Goal: Navigation & Orientation: Find specific page/section

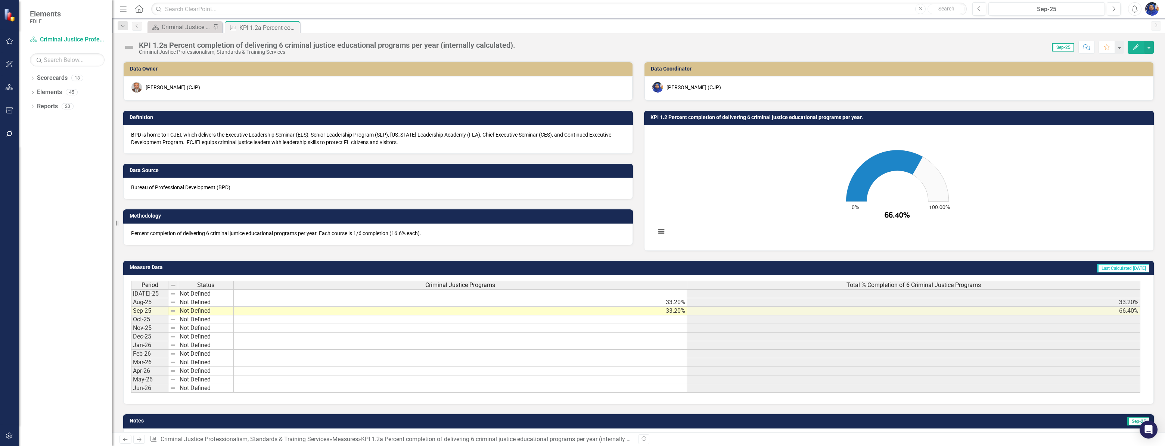
scroll to position [0, 5]
click at [191, 25] on div "Criminal Justice Professionalism, Standards & Training Services Landing Page" at bounding box center [186, 26] width 49 height 9
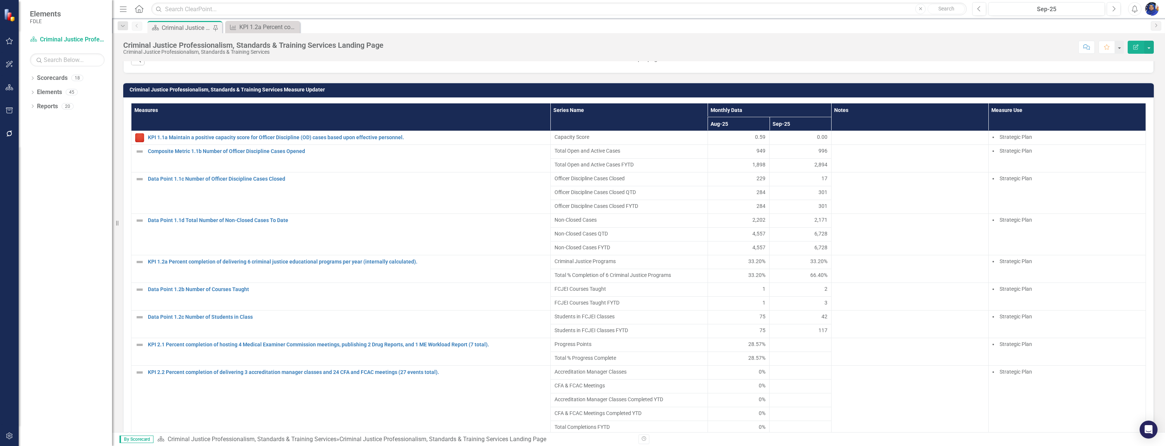
scroll to position [34, 0]
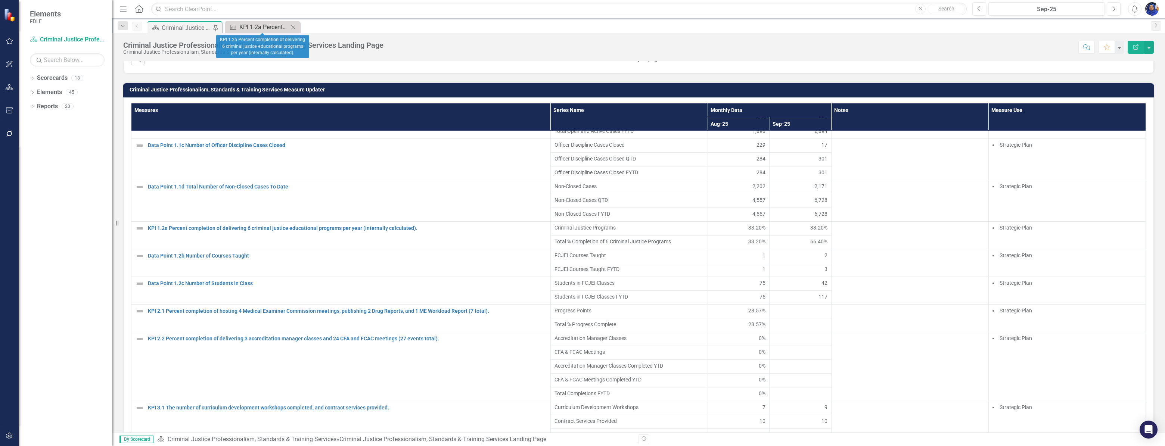
click at [262, 28] on div "KPI 1.2a Percent completion of delivering 6 criminal justice educational progra…" at bounding box center [263, 26] width 49 height 9
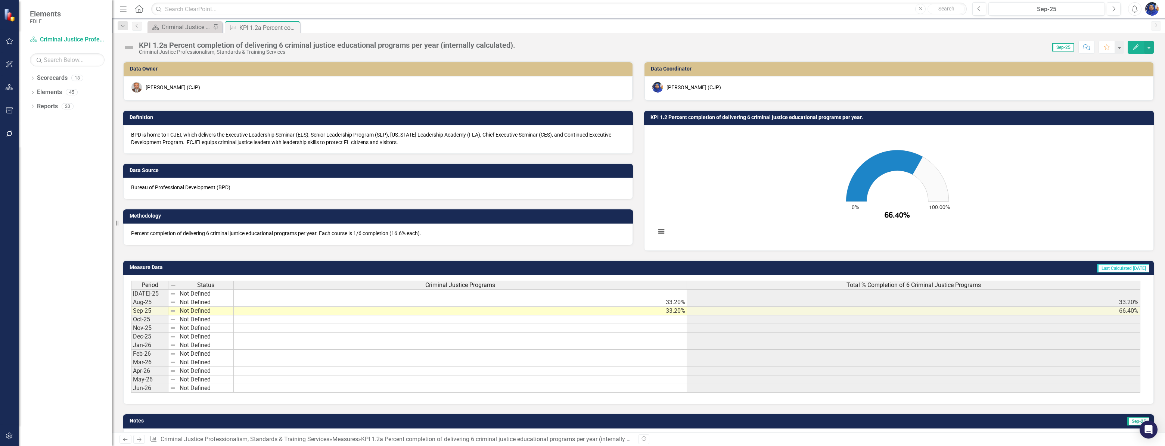
drag, startPoint x: 292, startPoint y: 27, endPoint x: 287, endPoint y: 31, distance: 6.4
click at [0, 0] on icon at bounding box center [0, 0] width 0 height 0
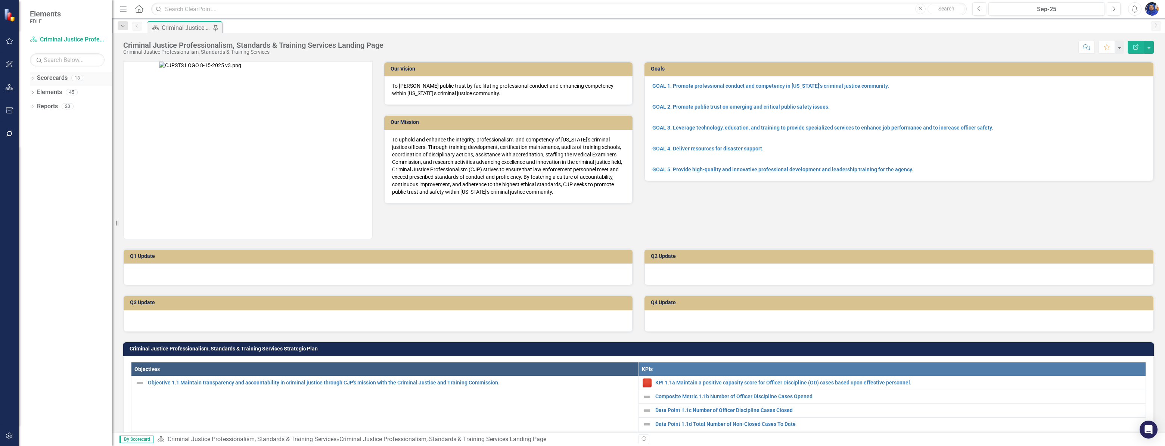
click at [60, 78] on link "Scorecards" at bounding box center [52, 78] width 31 height 9
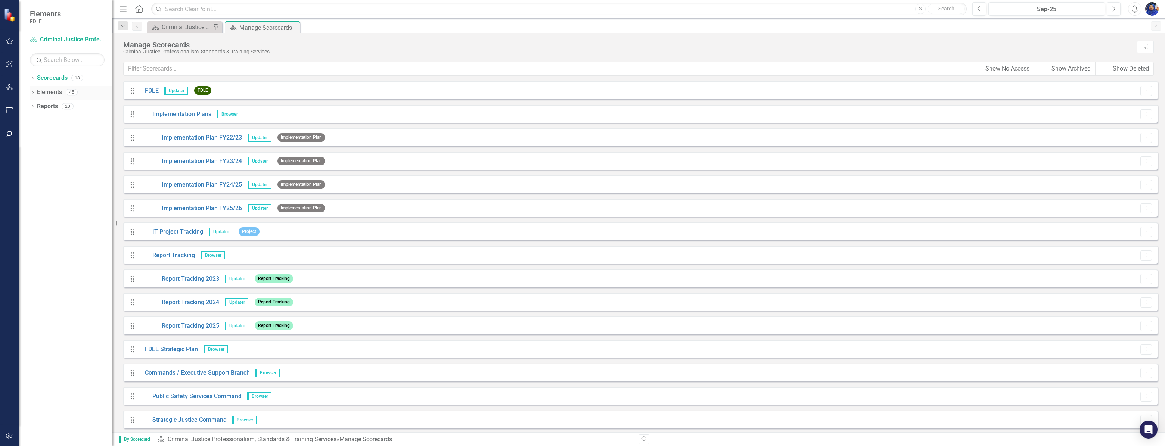
click at [56, 92] on link "Elements" at bounding box center [49, 92] width 25 height 9
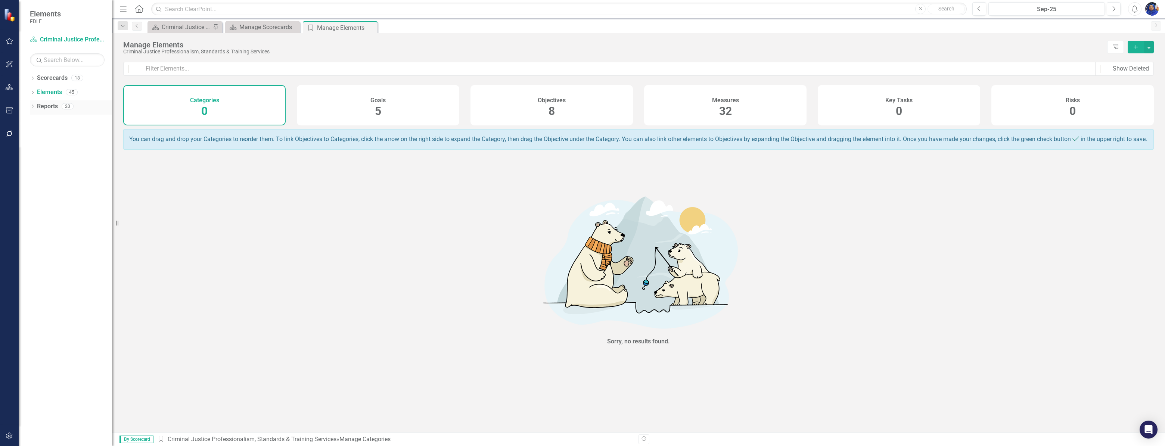
click at [52, 105] on link "Reports" at bounding box center [47, 106] width 21 height 9
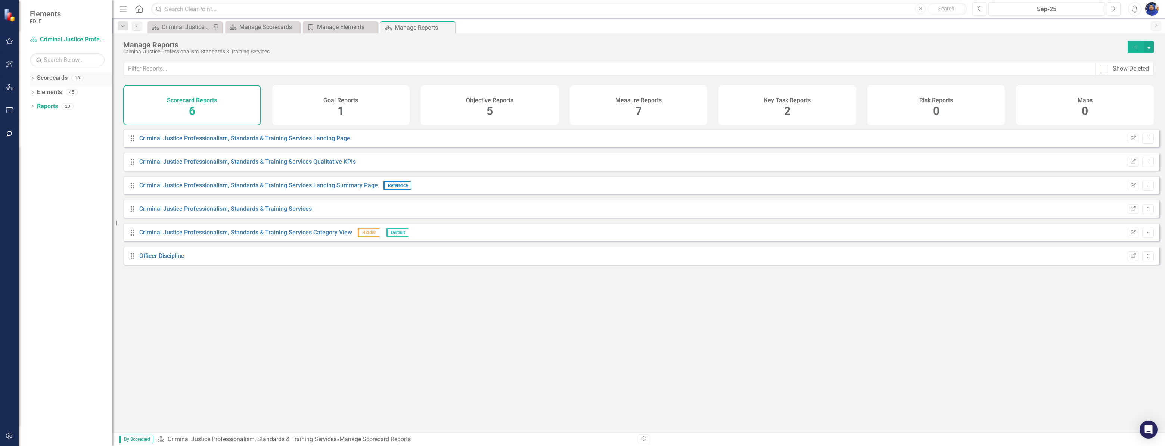
click at [33, 78] on icon "Dropdown" at bounding box center [32, 79] width 5 height 4
click at [31, 78] on icon at bounding box center [32, 78] width 3 height 2
click at [32, 92] on icon "Dropdown" at bounding box center [32, 93] width 5 height 4
click at [63, 119] on link "Objective Objective" at bounding box center [58, 120] width 35 height 9
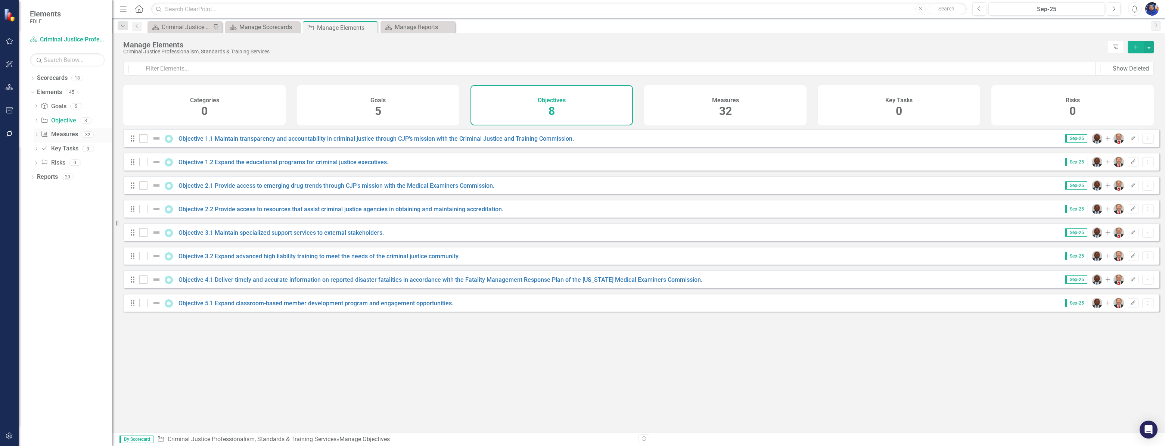
click at [68, 134] on link "Measure Measures" at bounding box center [59, 134] width 37 height 9
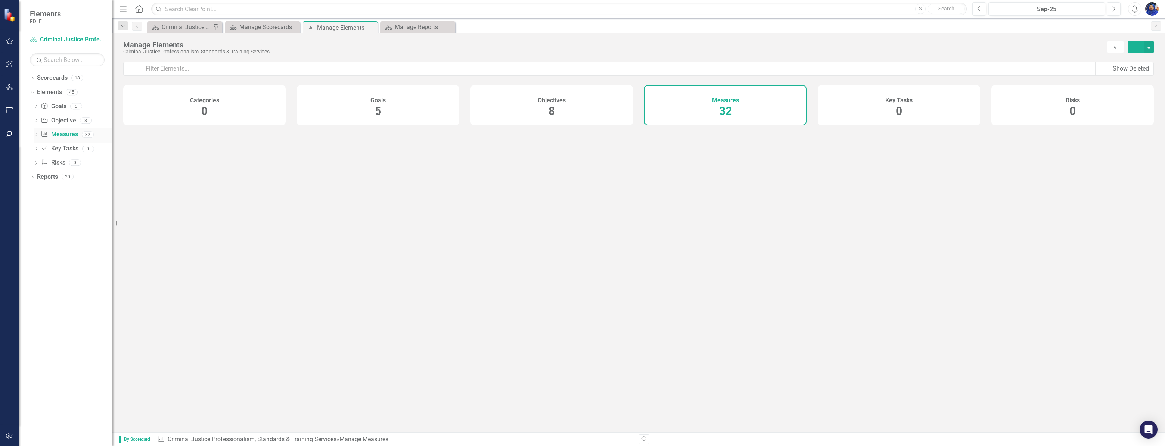
checkbox input "false"
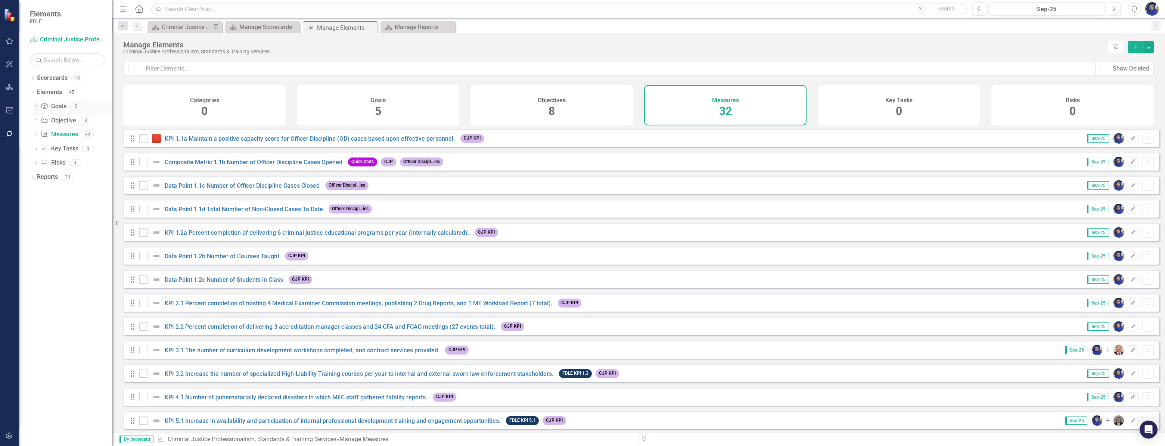
click at [62, 107] on link "Goal Goals" at bounding box center [53, 106] width 25 height 9
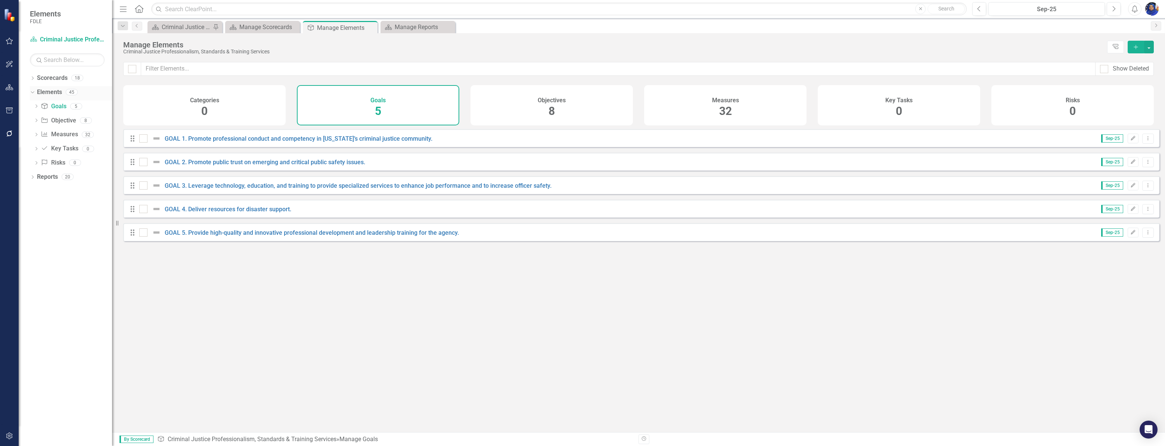
click at [41, 91] on link "Elements" at bounding box center [49, 92] width 25 height 9
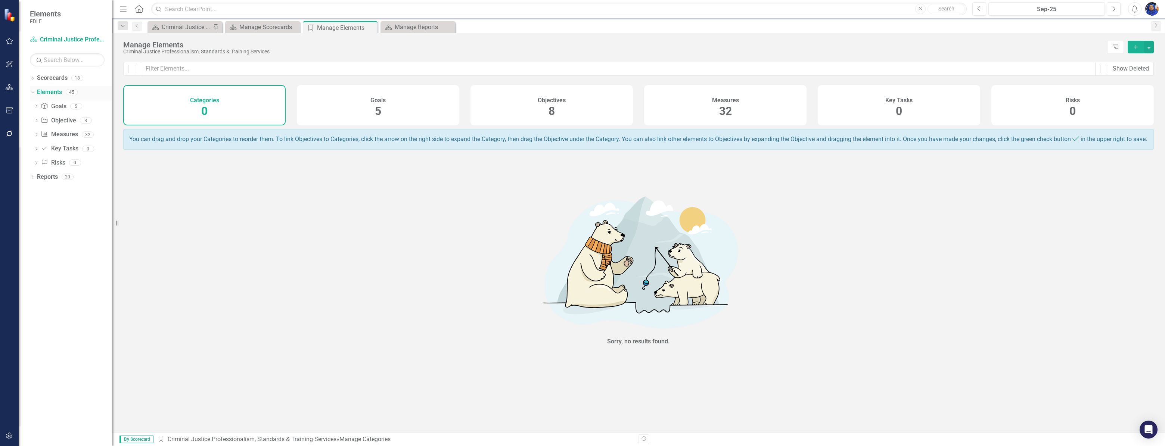
click at [31, 91] on icon "Dropdown" at bounding box center [31, 91] width 4 height 5
click at [32, 108] on icon "Dropdown" at bounding box center [32, 107] width 5 height 4
click at [33, 76] on div "Dropdown" at bounding box center [32, 79] width 5 height 6
click at [31, 136] on icon "Dropdown" at bounding box center [32, 135] width 5 height 4
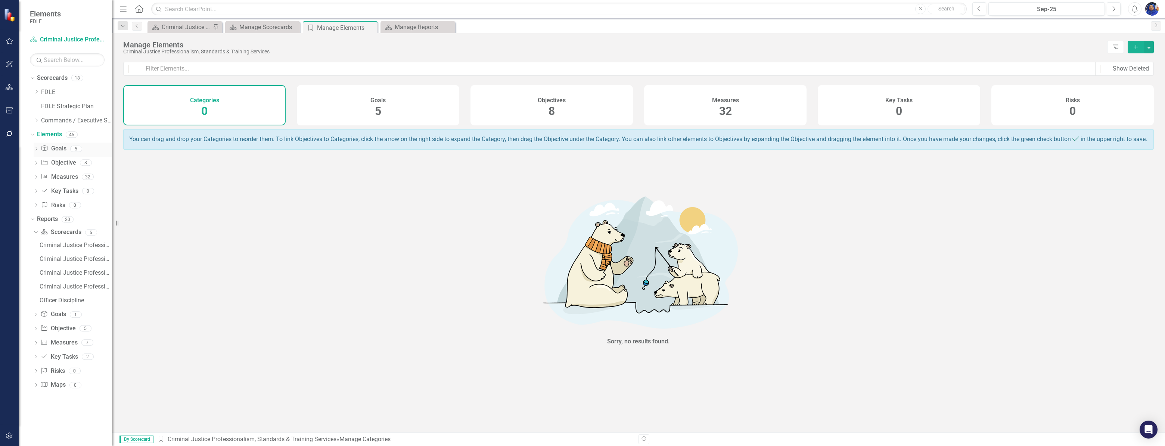
click at [60, 149] on link "Goal Goals" at bounding box center [53, 148] width 25 height 9
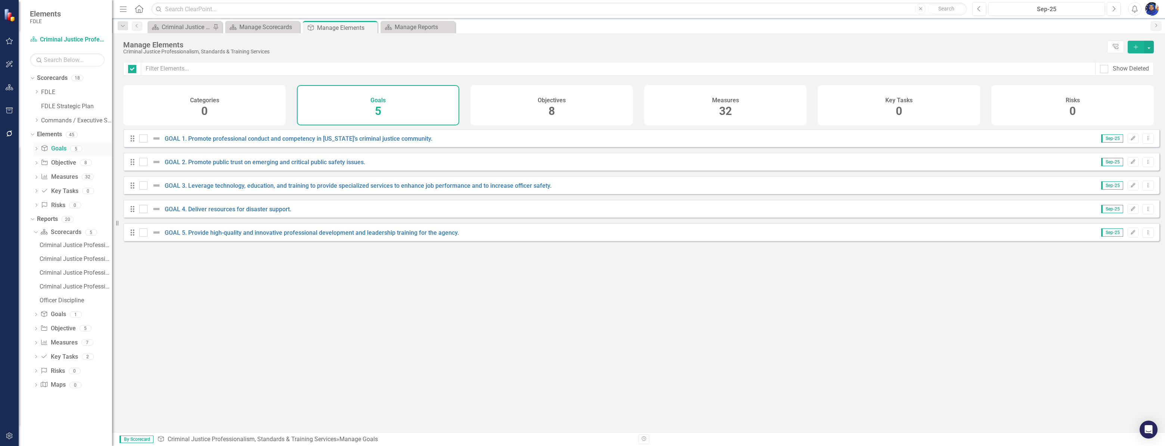
checkbox input "false"
click at [53, 163] on link "Objective Objective" at bounding box center [58, 163] width 35 height 9
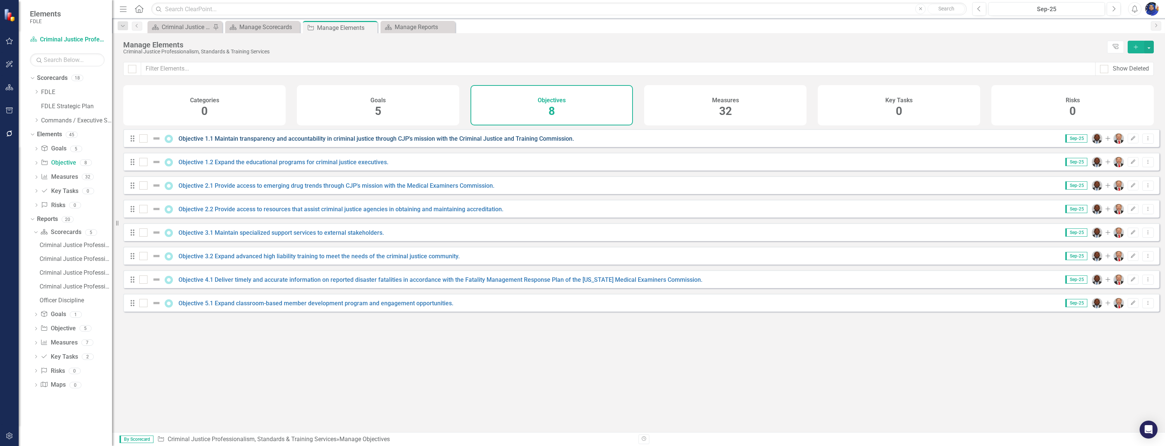
click at [302, 142] on link "Objective 1.1 Maintain transparency and accountability in criminal justice thro…" at bounding box center [375, 138] width 395 height 7
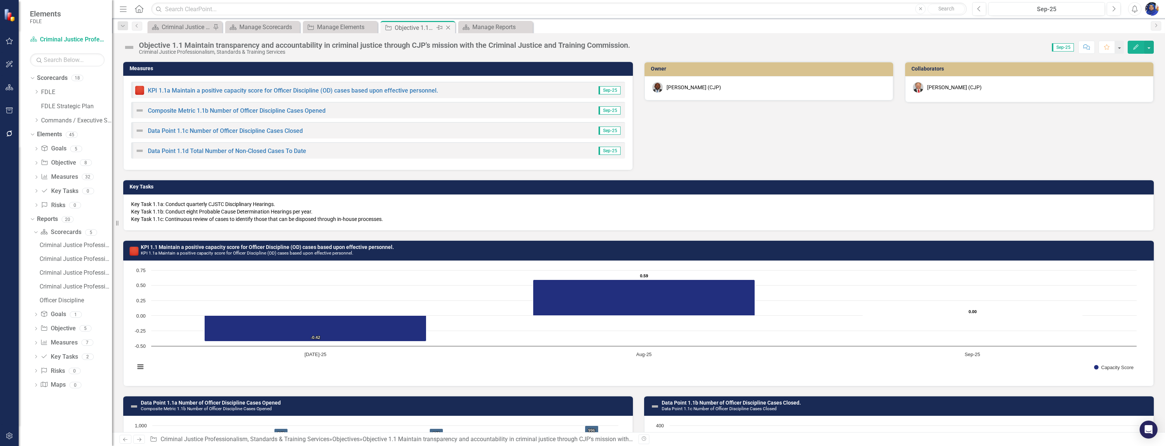
click at [449, 25] on icon "Close" at bounding box center [447, 28] width 7 height 6
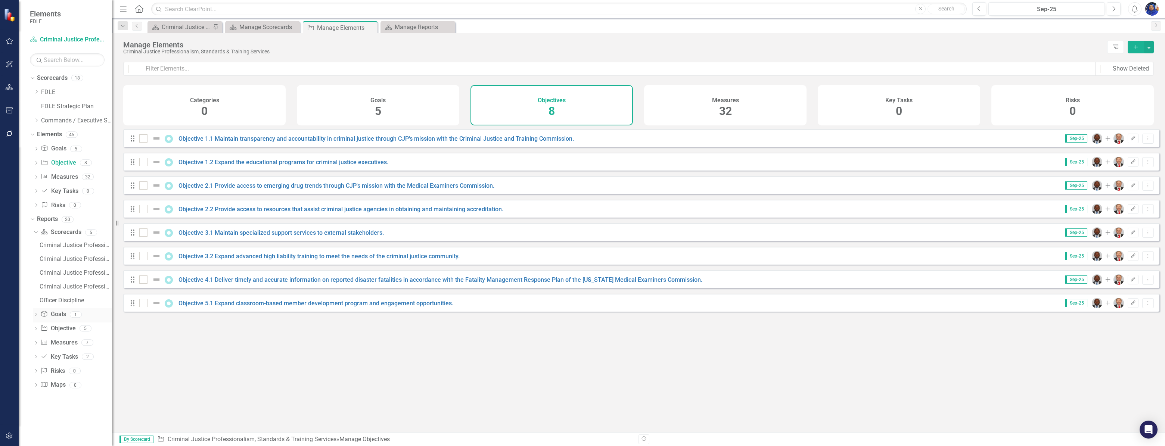
click at [56, 314] on link "Goal Goals" at bounding box center [52, 314] width 25 height 9
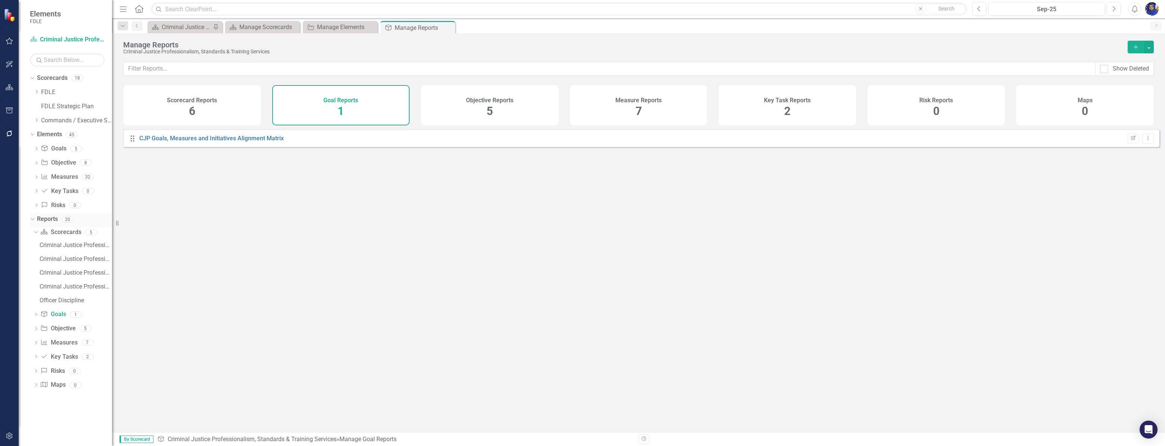
click at [32, 220] on icon "Dropdown" at bounding box center [31, 219] width 4 height 5
click at [33, 132] on icon "Dropdown" at bounding box center [31, 134] width 4 height 5
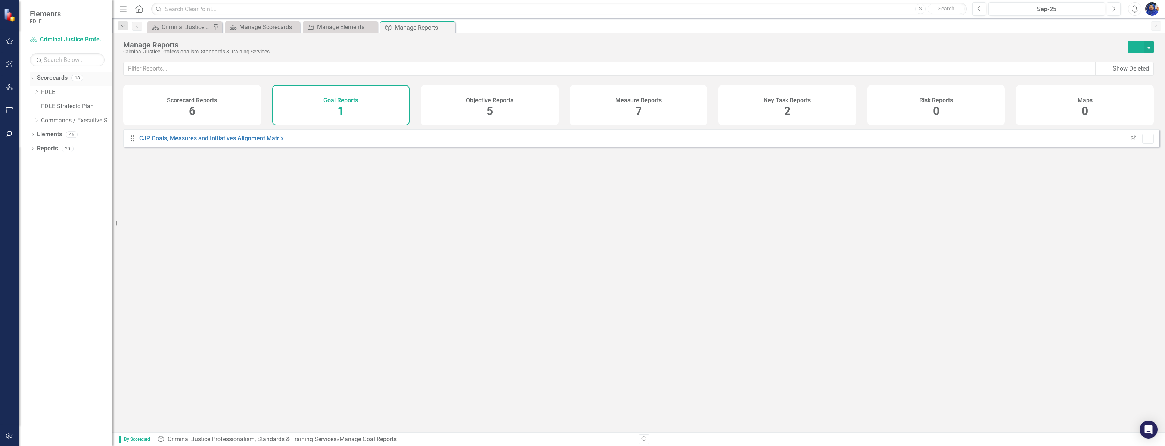
click at [33, 76] on icon "Dropdown" at bounding box center [31, 77] width 4 height 5
click at [450, 26] on icon "Close" at bounding box center [447, 28] width 7 height 6
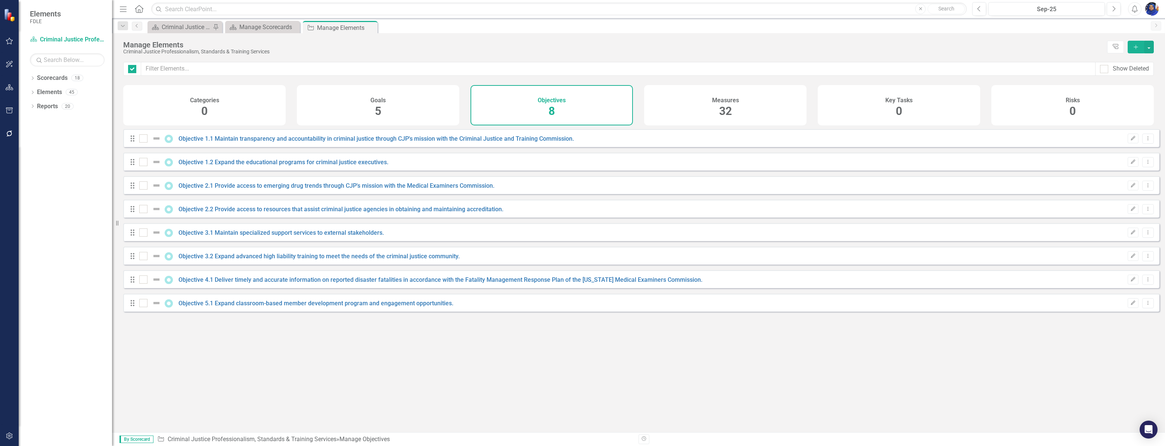
checkbox input "false"
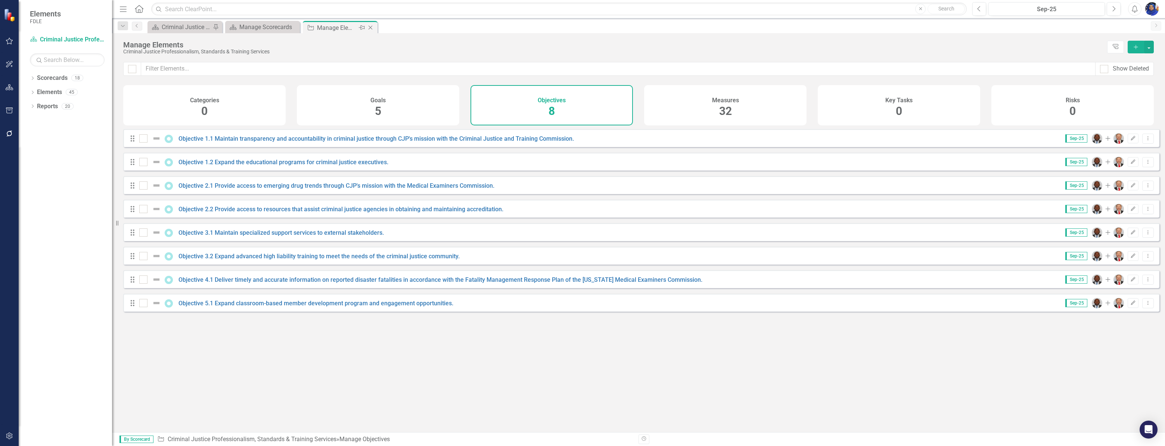
click at [370, 26] on icon "Close" at bounding box center [370, 28] width 7 height 6
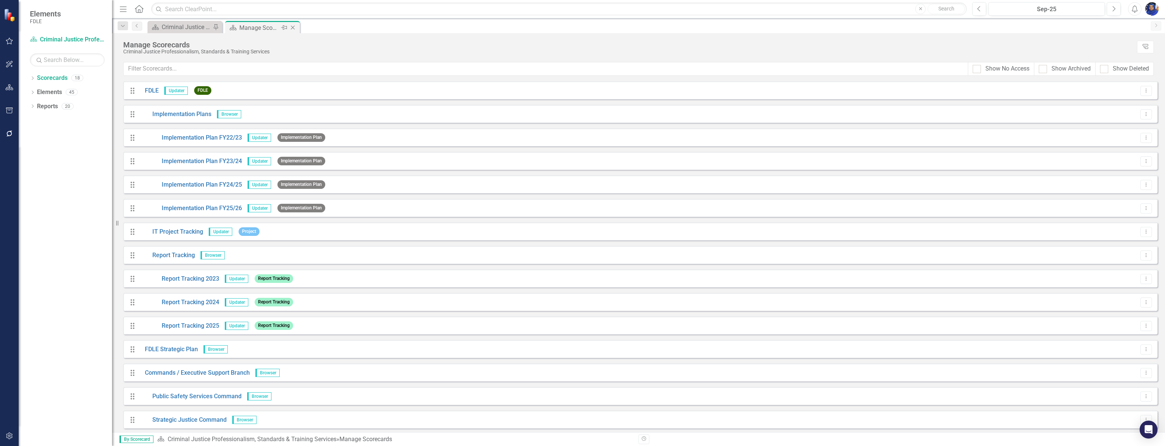
click at [292, 25] on icon "Close" at bounding box center [292, 28] width 7 height 6
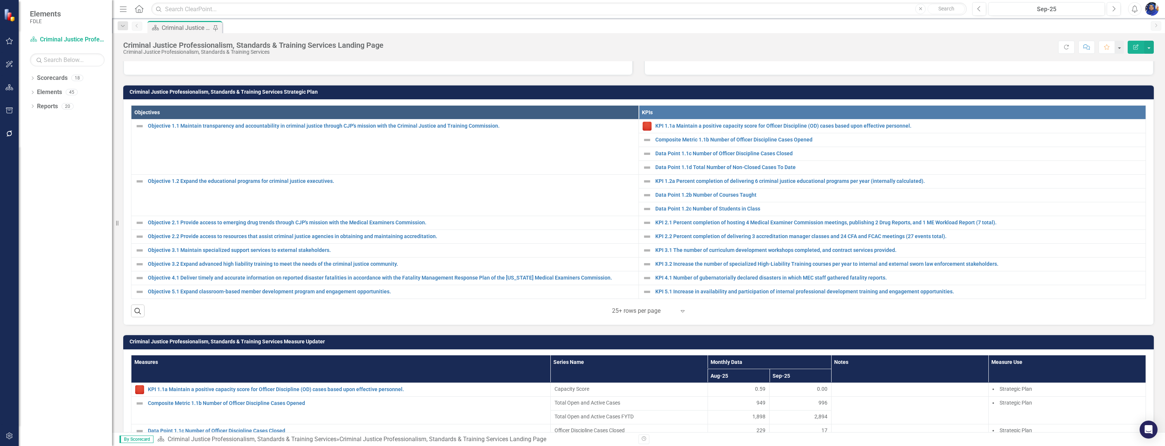
scroll to position [136, 0]
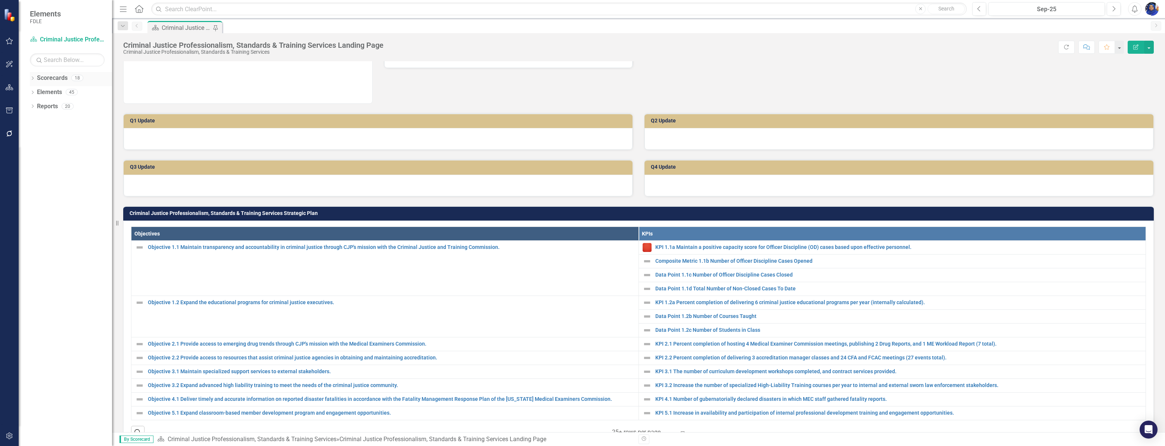
click at [32, 76] on div "Dropdown" at bounding box center [32, 79] width 5 height 6
click at [64, 105] on link "FDLE Strategic Plan" at bounding box center [76, 106] width 71 height 9
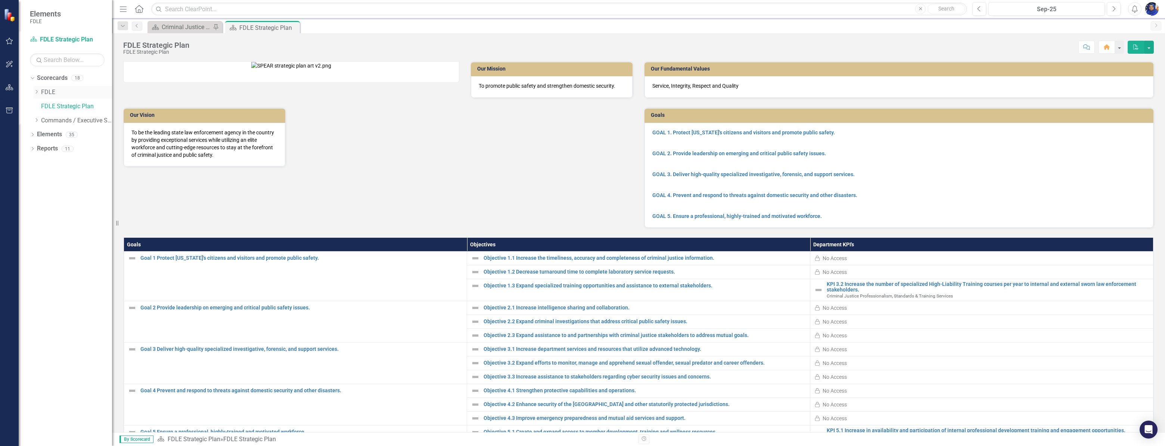
click at [46, 93] on link "FDLE" at bounding box center [76, 92] width 71 height 9
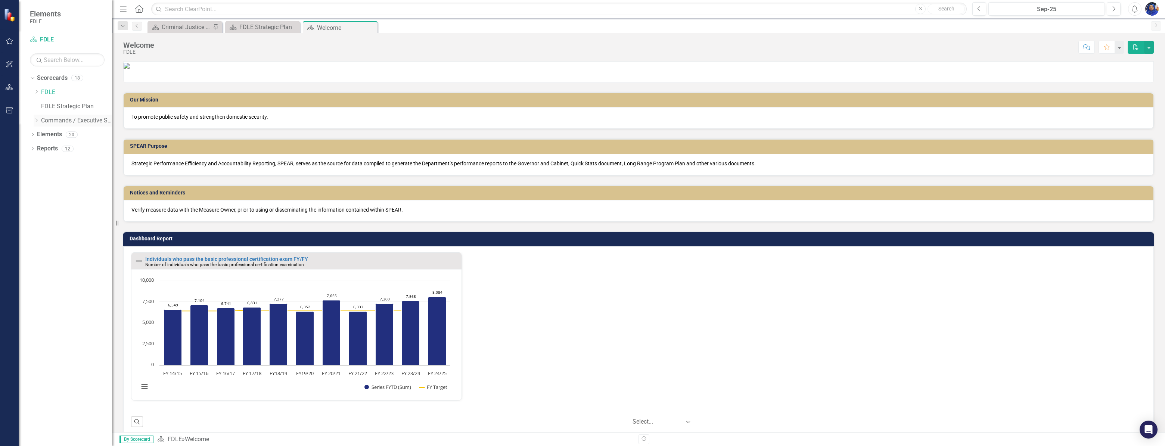
click at [54, 118] on link "Commands / Executive Support Branch" at bounding box center [76, 120] width 71 height 9
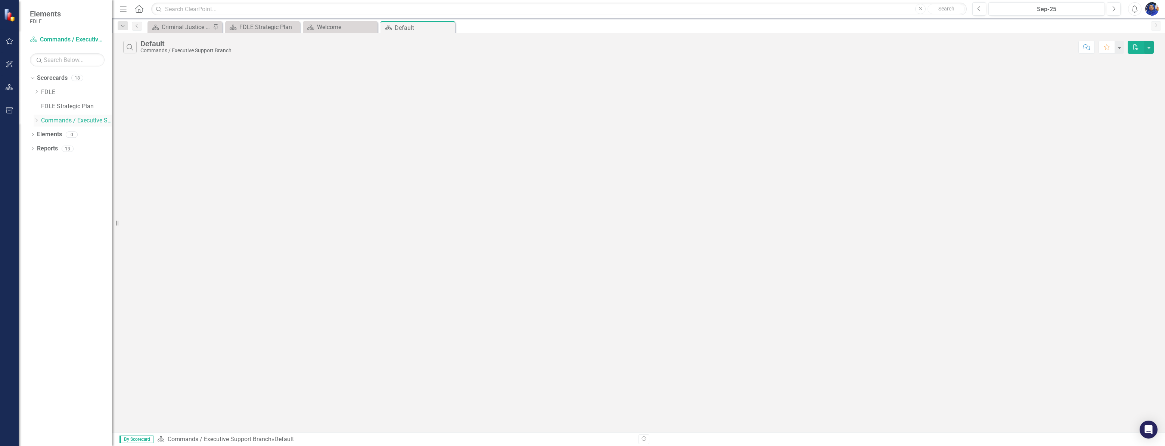
click at [36, 119] on icon "Dropdown" at bounding box center [37, 120] width 6 height 4
click at [36, 119] on icon "Dropdown" at bounding box center [36, 119] width 4 height 6
click at [33, 76] on icon "Dropdown" at bounding box center [31, 77] width 4 height 5
click at [77, 38] on link "Scorecard Commands / Executive Support Branch" at bounding box center [67, 39] width 75 height 9
click at [0, 0] on icon "Close" at bounding box center [0, 0] width 0 height 0
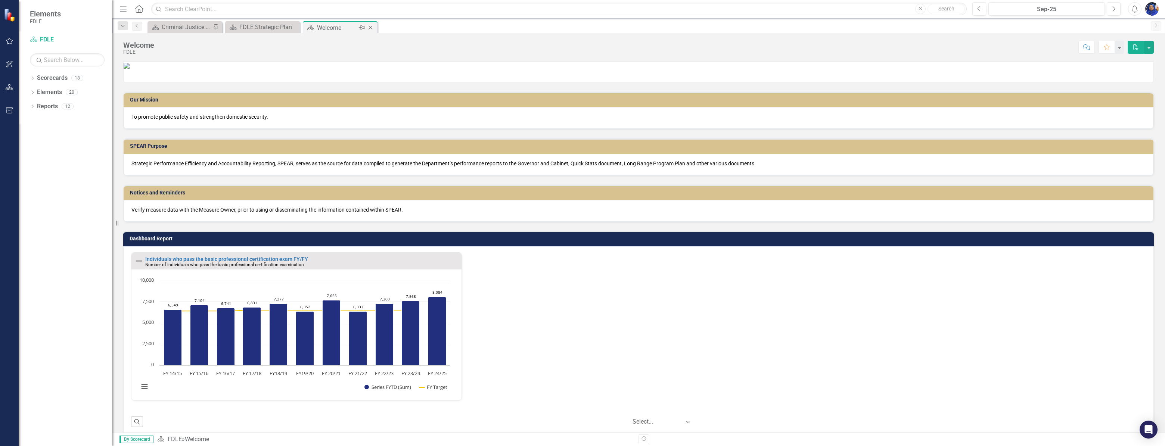
click at [369, 27] on icon "Close" at bounding box center [370, 28] width 7 height 6
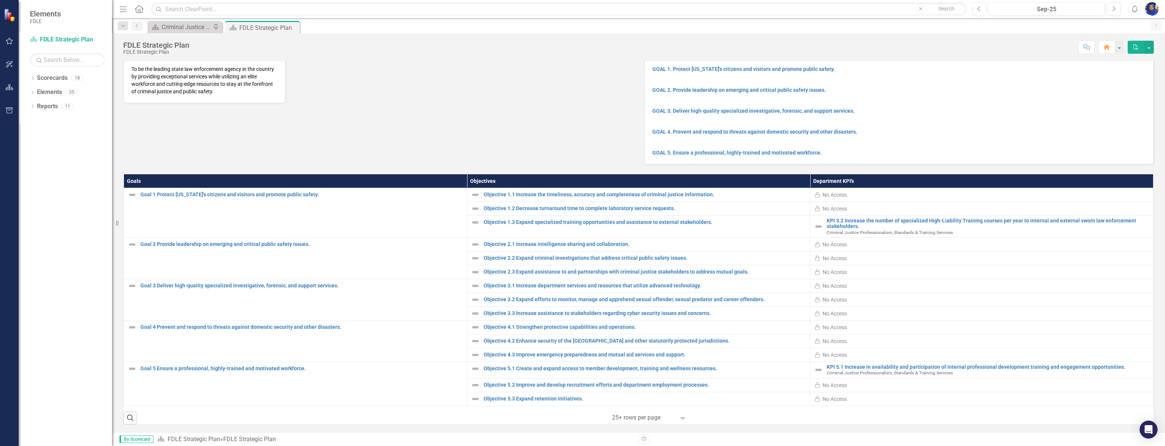
scroll to position [72, 0]
click at [680, 420] on icon "Expand" at bounding box center [682, 418] width 7 height 6
click at [658, 408] on div "Display All Rows" at bounding box center [648, 405] width 70 height 9
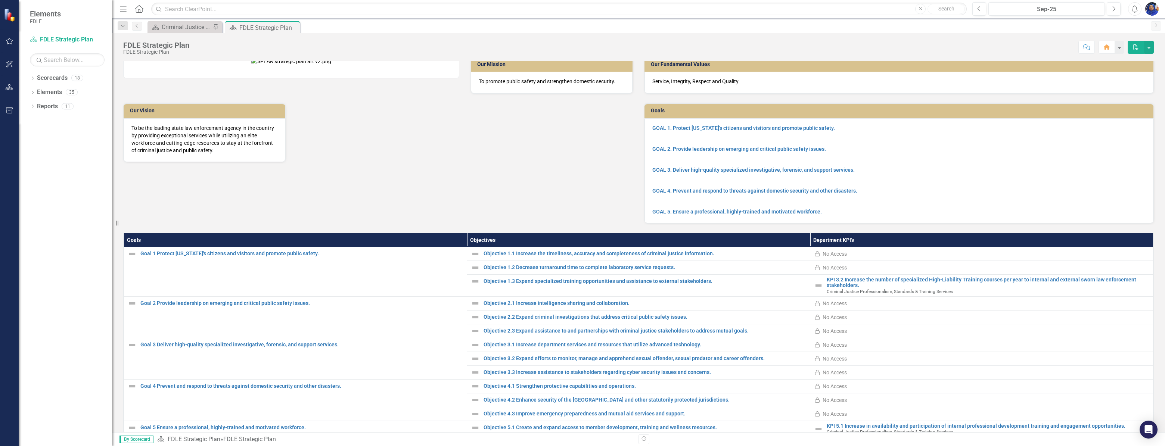
scroll to position [0, 0]
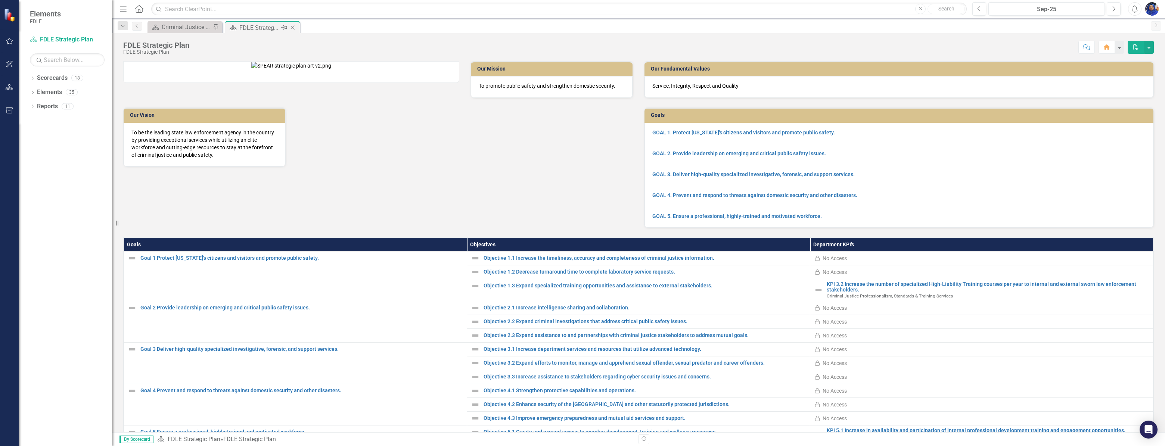
click at [293, 27] on icon "Close" at bounding box center [292, 28] width 7 height 6
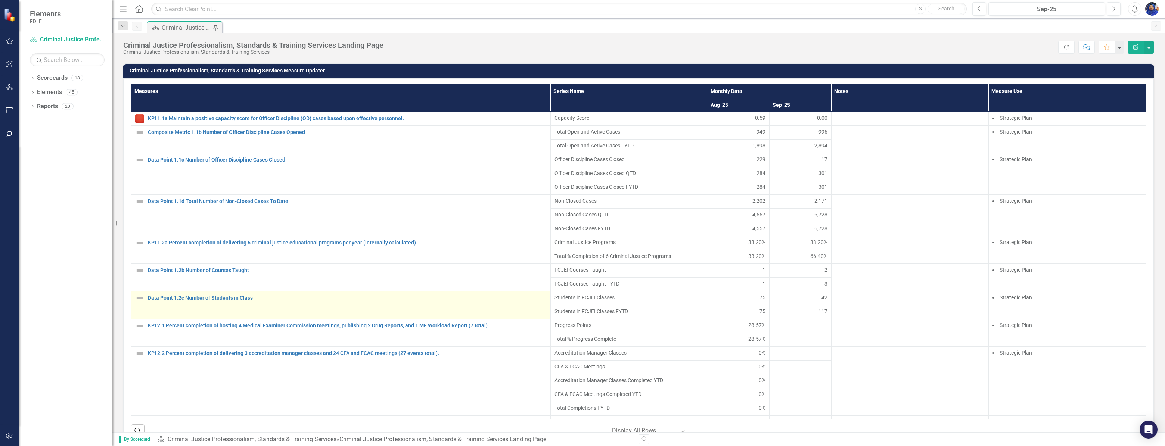
scroll to position [358, 0]
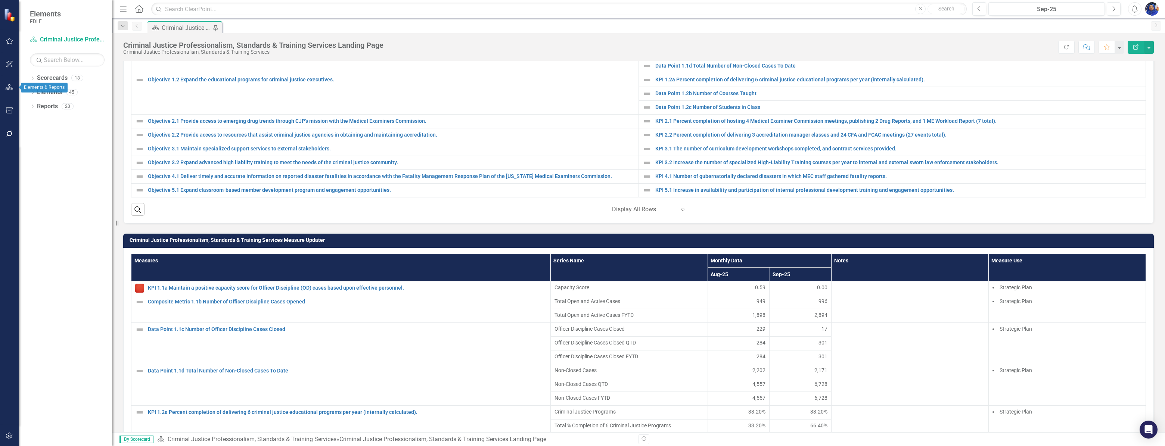
click at [7, 86] on icon "button" at bounding box center [10, 87] width 8 height 6
click at [33, 106] on icon "Dropdown" at bounding box center [32, 107] width 5 height 4
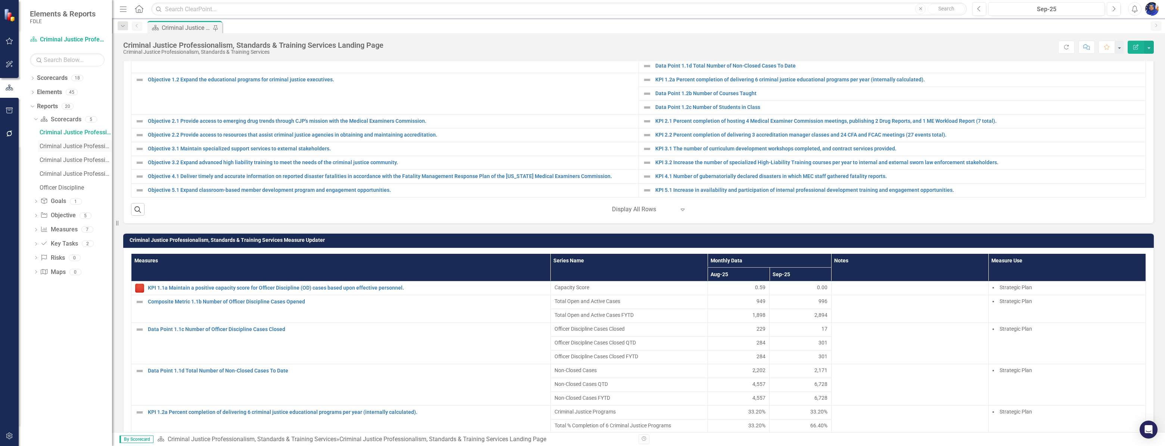
click at [97, 144] on div "Criminal Justice Professionalism, Standards & Training Services Qualitative KPIs" at bounding box center [76, 146] width 72 height 7
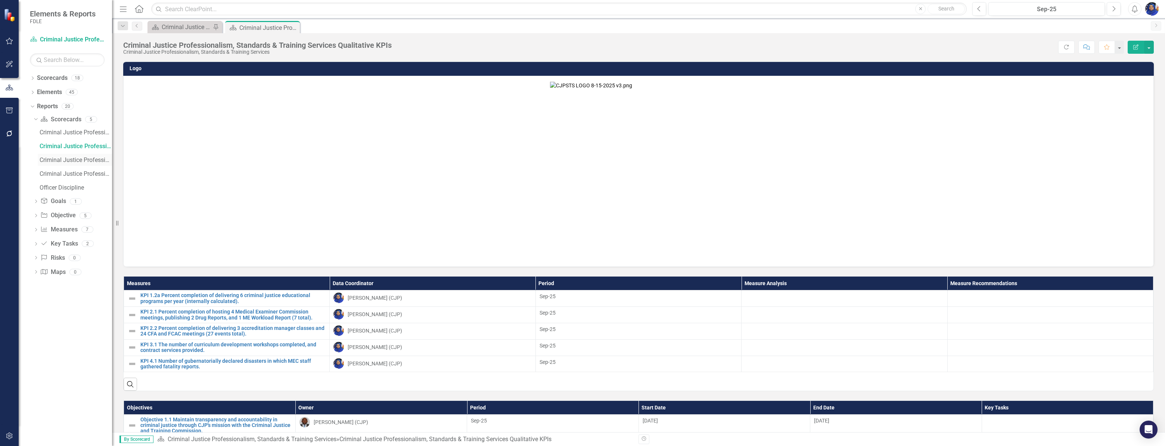
click at [66, 160] on div "Criminal Justice Professionalism, Standards & Training Services Landing Summary…" at bounding box center [76, 160] width 72 height 7
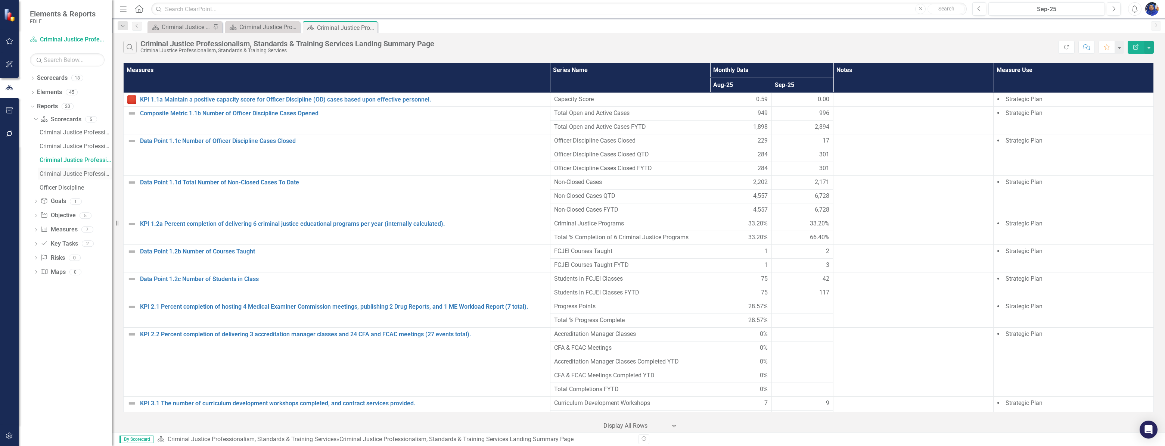
click at [81, 172] on div "Criminal Justice Professionalism, Standards & Training Services" at bounding box center [76, 174] width 72 height 7
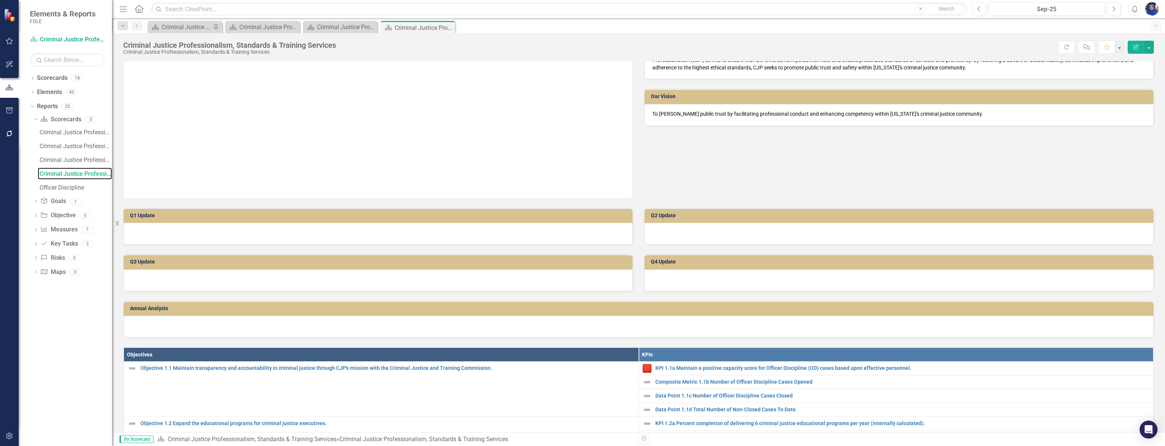
scroll to position [34, 0]
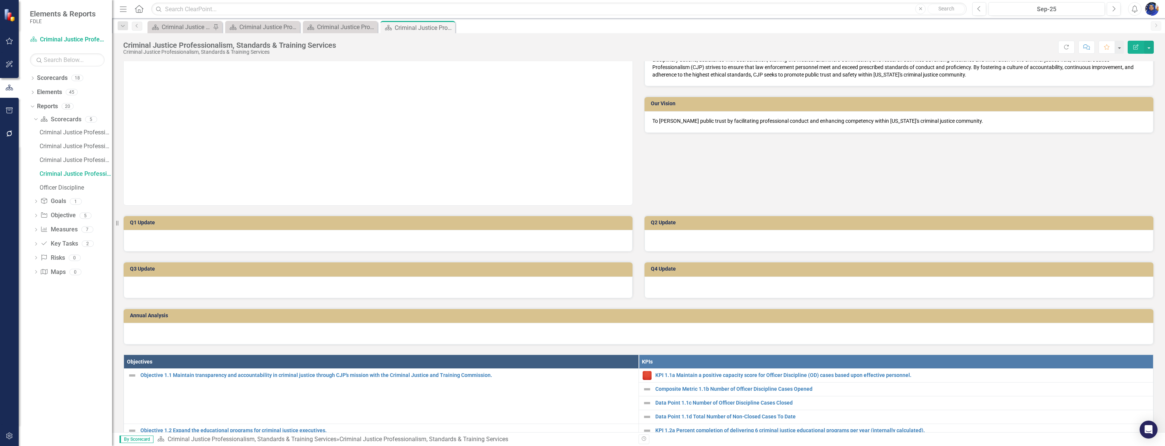
click at [186, 225] on td "Q1 Update" at bounding box center [379, 223] width 499 height 11
click at [179, 239] on div at bounding box center [378, 241] width 509 height 22
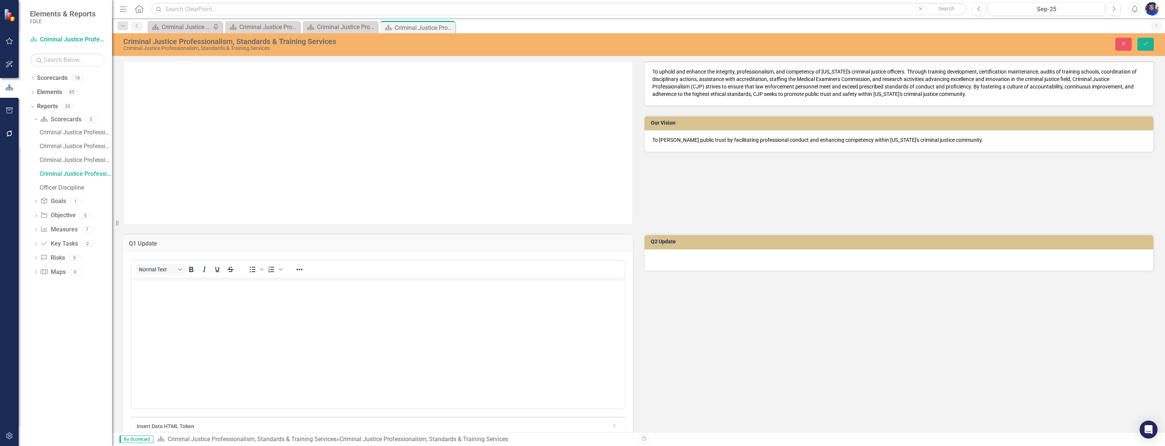
scroll to position [0, 0]
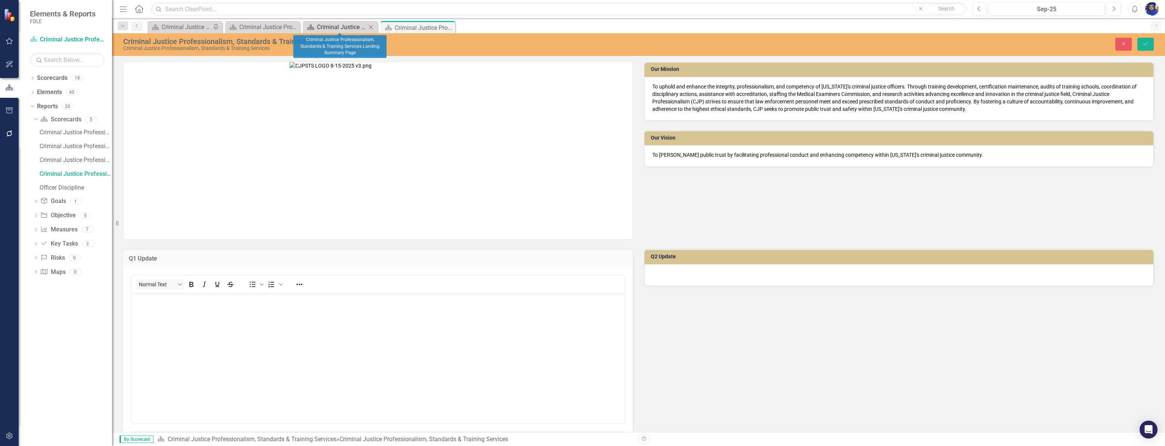
click at [351, 25] on div "Criminal Justice Professionalism, Standards & Training Services Landing Summary…" at bounding box center [341, 26] width 49 height 9
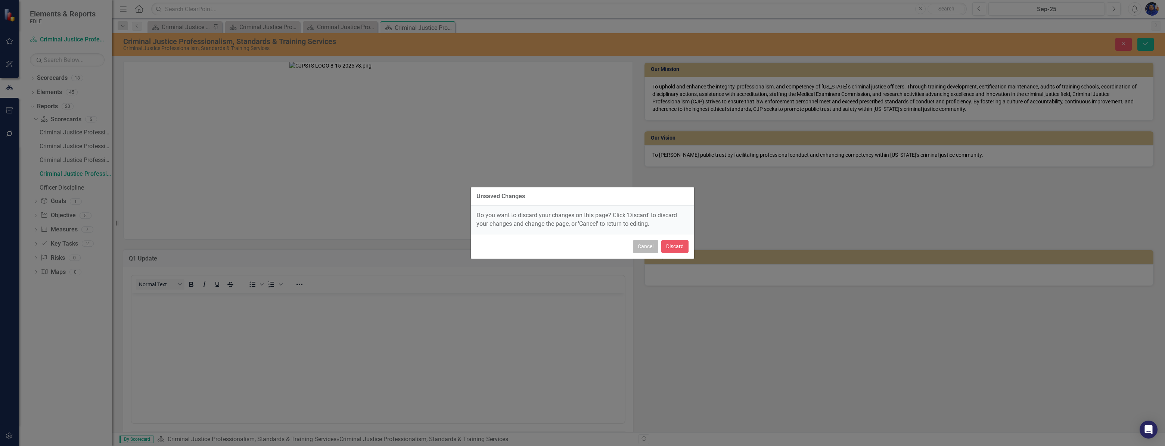
click at [653, 245] on button "Cancel" at bounding box center [645, 246] width 25 height 13
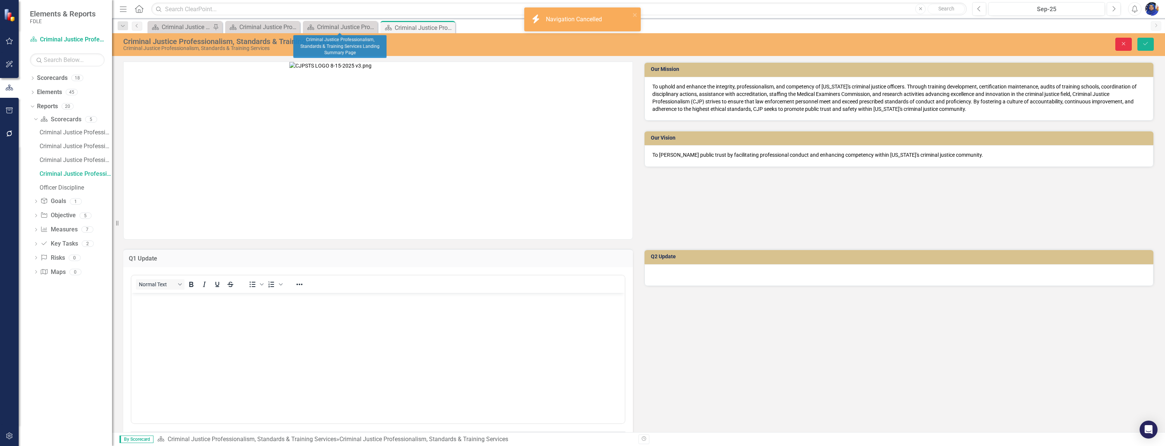
click at [1125, 43] on icon "Close" at bounding box center [1123, 43] width 7 height 5
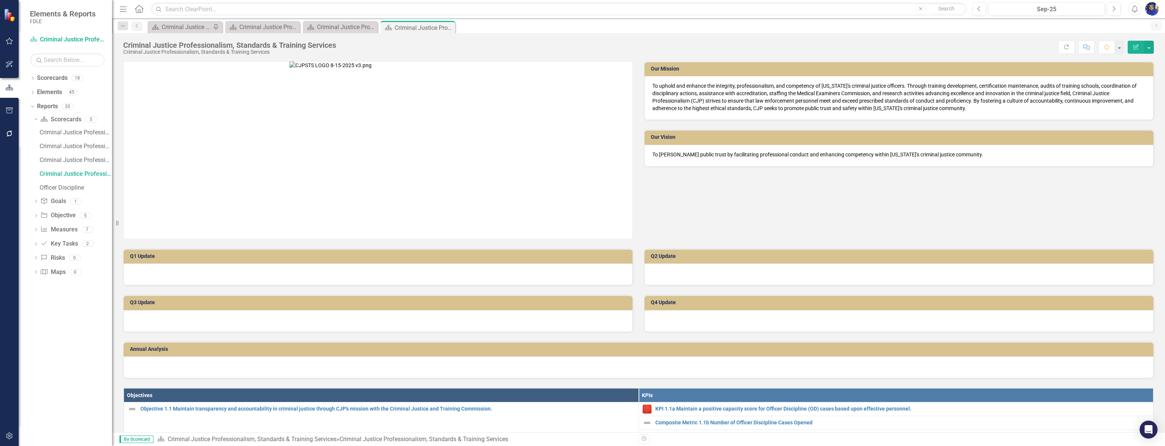
click at [193, 154] on p at bounding box center [378, 150] width 509 height 177
click at [1034, 209] on div "Our Mission To uphold and enhance the integrity, professionalism, and competenc…" at bounding box center [639, 145] width 1042 height 187
click at [193, 29] on div "Criminal Justice Professionalism, Standards & Training Services Landing Page" at bounding box center [186, 26] width 49 height 9
